Goal: Task Accomplishment & Management: Complete application form

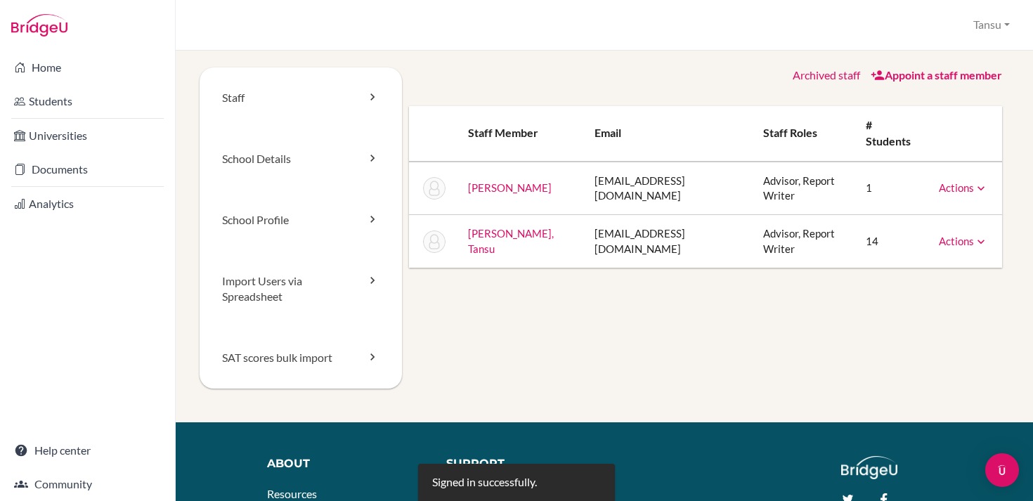
click at [921, 77] on link "Appoint a staff member" at bounding box center [936, 74] width 131 height 13
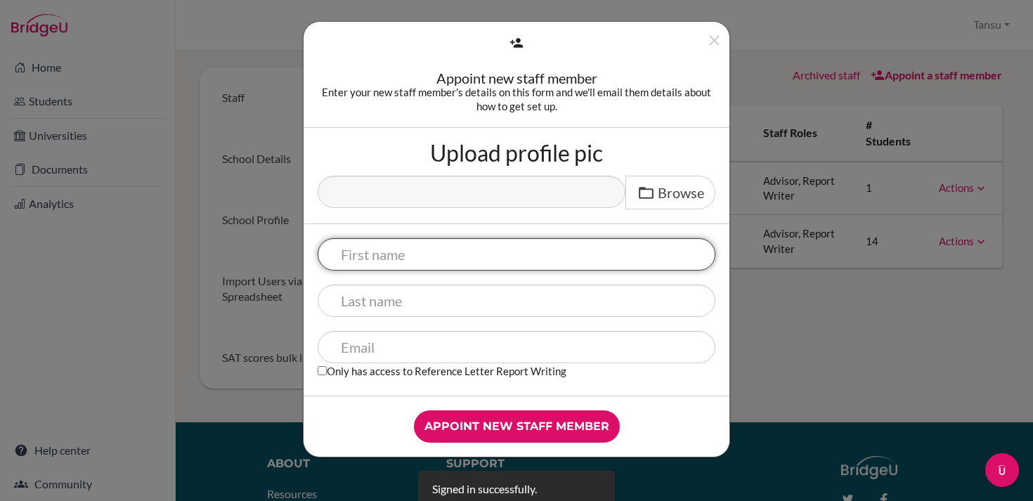
click at [411, 252] on input "text" at bounding box center [517, 254] width 398 height 32
type input "Jako"
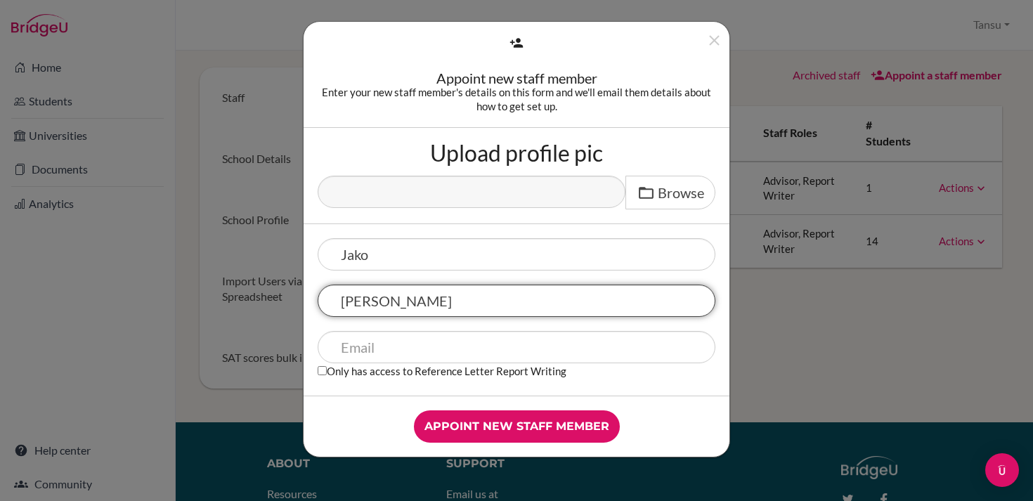
type input "[PERSON_NAME]"
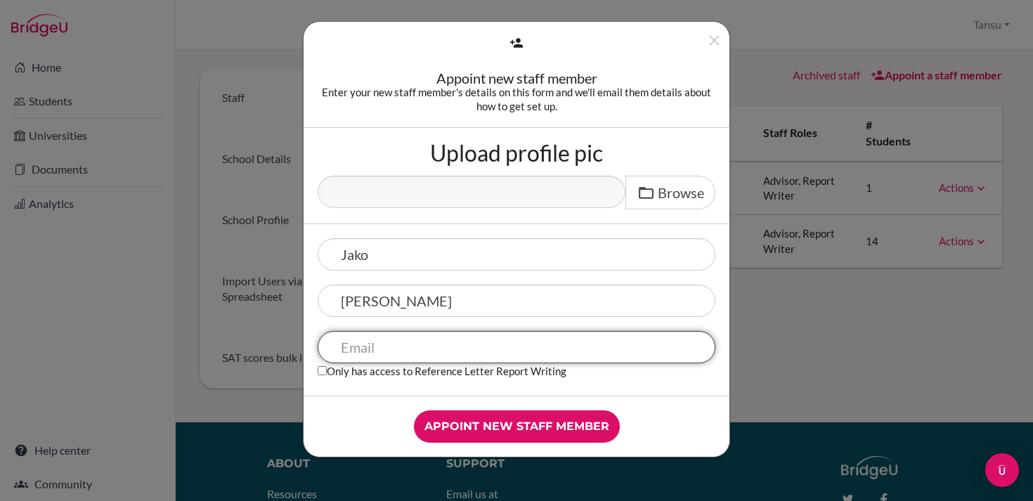
click at [399, 358] on input "text" at bounding box center [517, 347] width 398 height 32
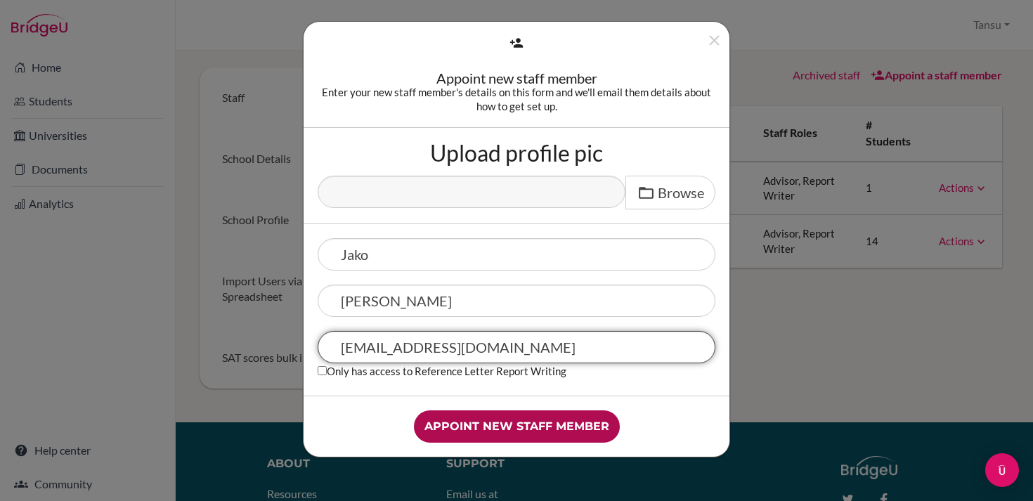
type input "[EMAIL_ADDRESS][DOMAIN_NAME]"
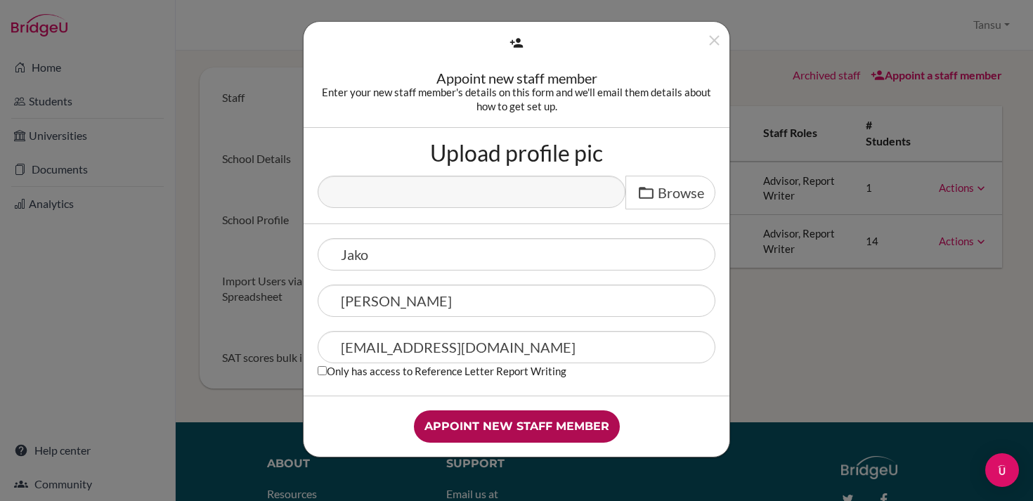
click at [492, 429] on input "Appoint new staff member" at bounding box center [517, 426] width 206 height 32
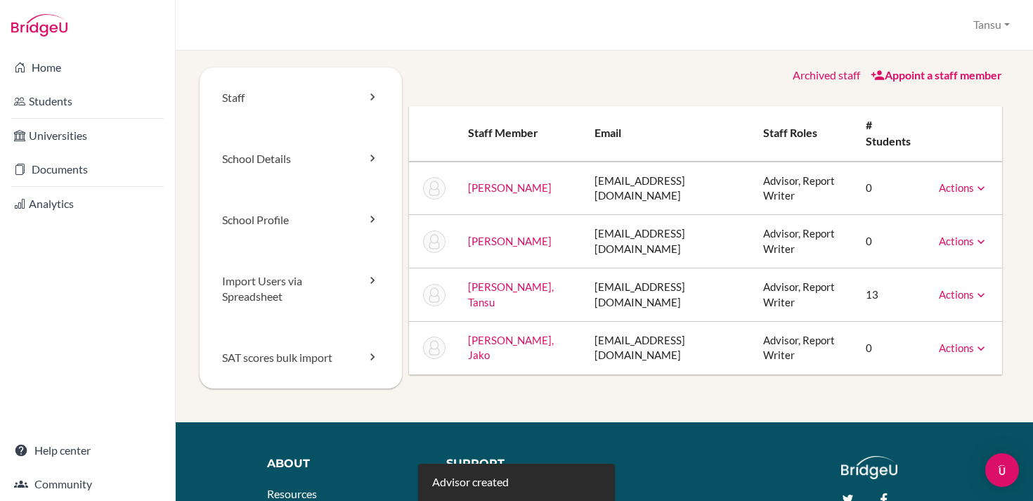
click at [964, 350] on link "Actions" at bounding box center [963, 347] width 49 height 13
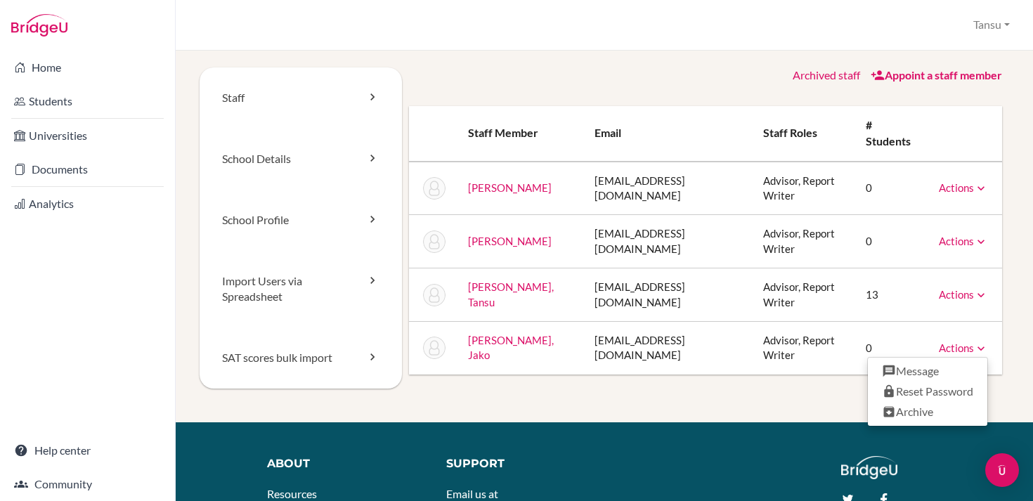
click at [866, 349] on td "0" at bounding box center [890, 348] width 73 height 53
click at [752, 342] on td "Advisor, Report Writer" at bounding box center [803, 348] width 103 height 53
click at [502, 346] on link "Visser, Jako" at bounding box center [511, 347] width 86 height 27
